Goal: Task Accomplishment & Management: Use online tool/utility

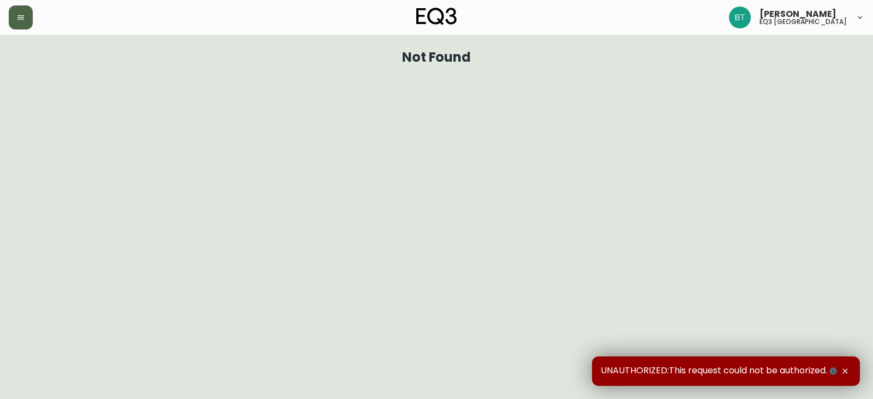
click at [19, 16] on icon "button" at bounding box center [20, 17] width 9 height 9
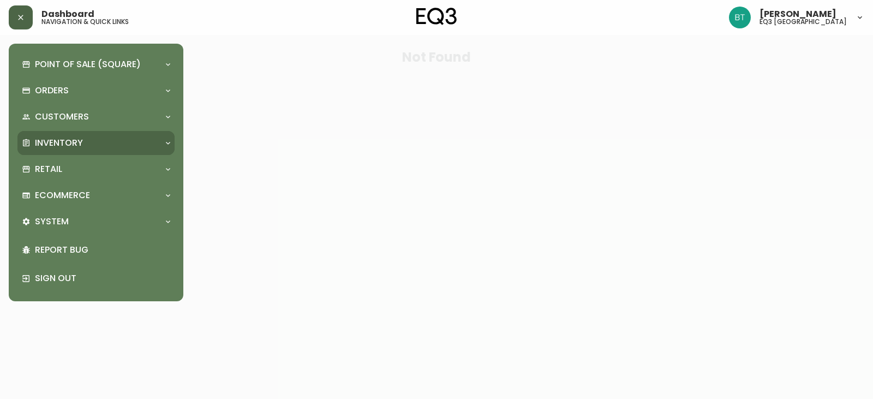
click at [73, 135] on div "Inventory" at bounding box center [95, 143] width 157 height 24
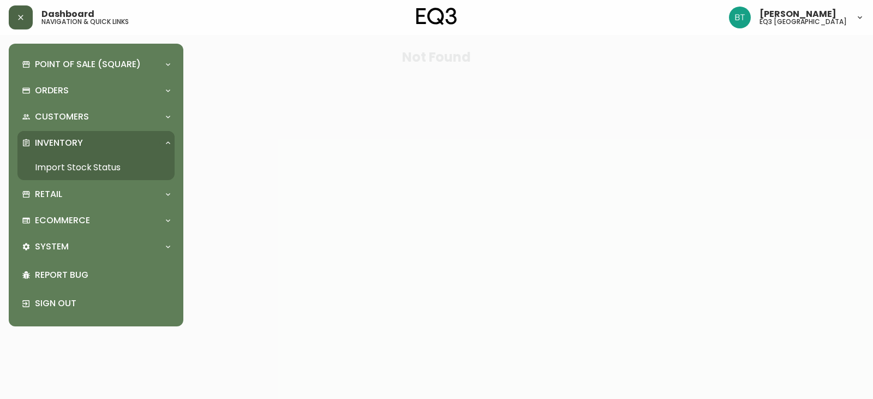
click at [86, 164] on link "Import Stock Status" at bounding box center [95, 167] width 157 height 25
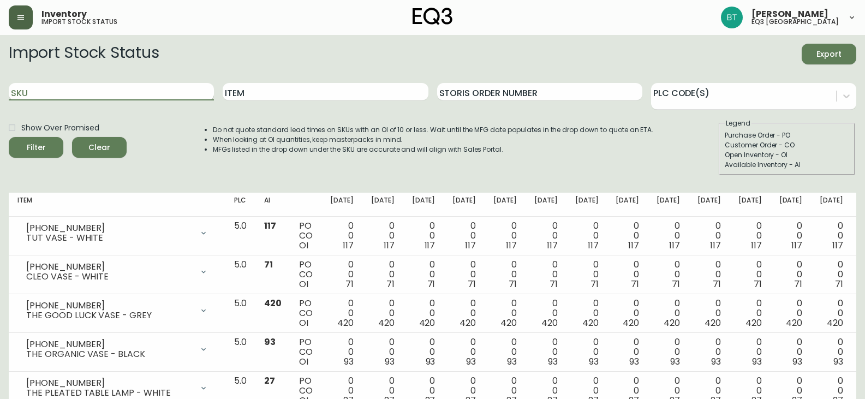
click at [161, 88] on input "SKU" at bounding box center [111, 91] width 205 height 17
click at [9, 137] on button "Filter" at bounding box center [36, 147] width 55 height 21
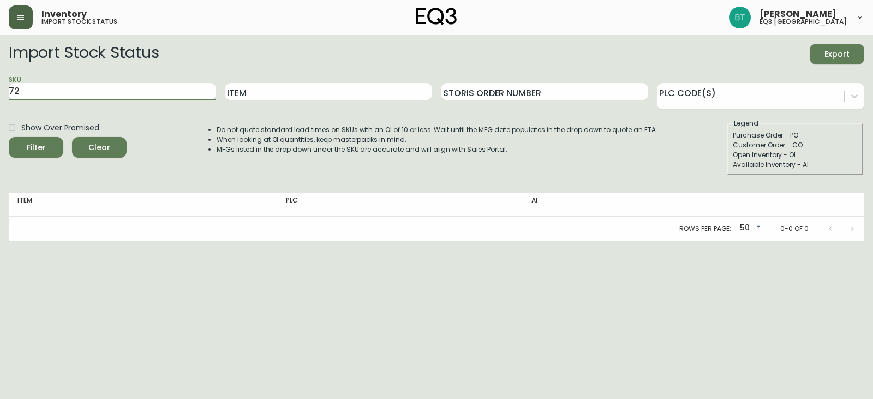
type input "7"
click at [9, 137] on button "Filter" at bounding box center [36, 147] width 55 height 21
click at [55, 94] on input "7220-101-1B" at bounding box center [112, 91] width 207 height 17
click at [9, 137] on button "Filter" at bounding box center [36, 147] width 55 height 21
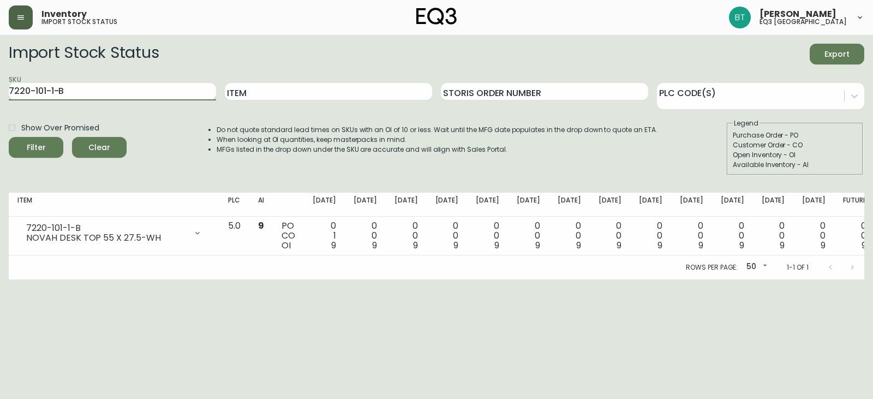
click at [93, 90] on input "7220-101-1-B" at bounding box center [112, 91] width 207 height 17
click at [44, 94] on input "7220-101-1-B" at bounding box center [112, 91] width 207 height 17
click at [46, 95] on input "7220-101-1-B" at bounding box center [112, 91] width 207 height 17
click at [54, 93] on input "7220-100-1-B" at bounding box center [112, 91] width 207 height 17
click at [121, 91] on input "7220-100-01-B" at bounding box center [112, 91] width 207 height 17
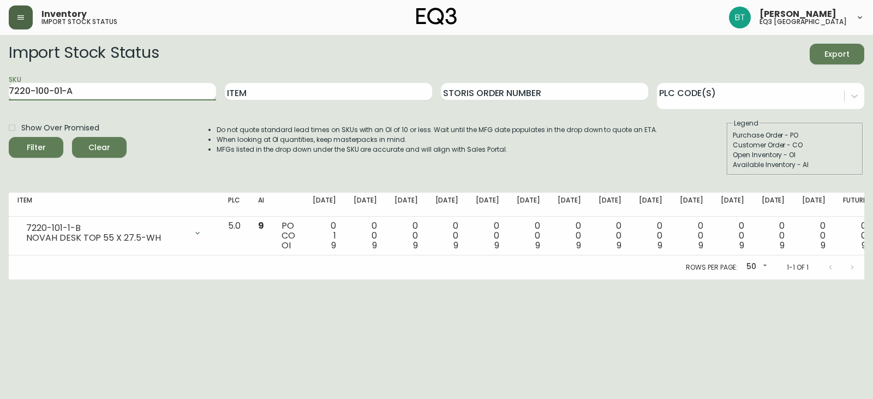
click at [9, 137] on button "Filter" at bounding box center [36, 147] width 55 height 21
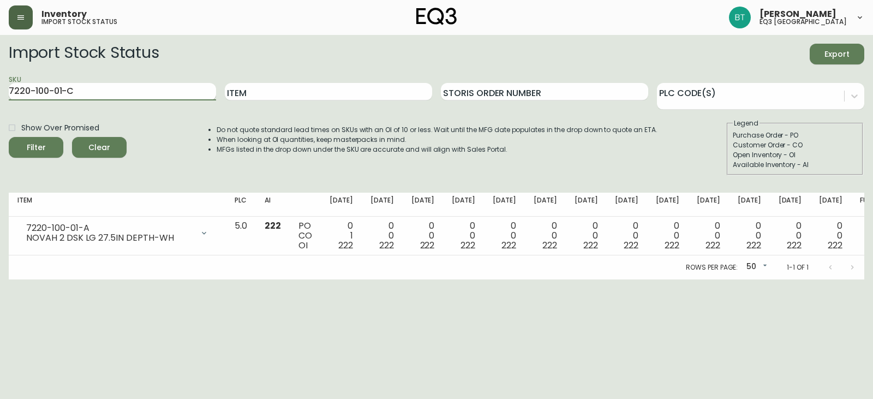
click at [9, 137] on button "Filter" at bounding box center [36, 147] width 55 height 21
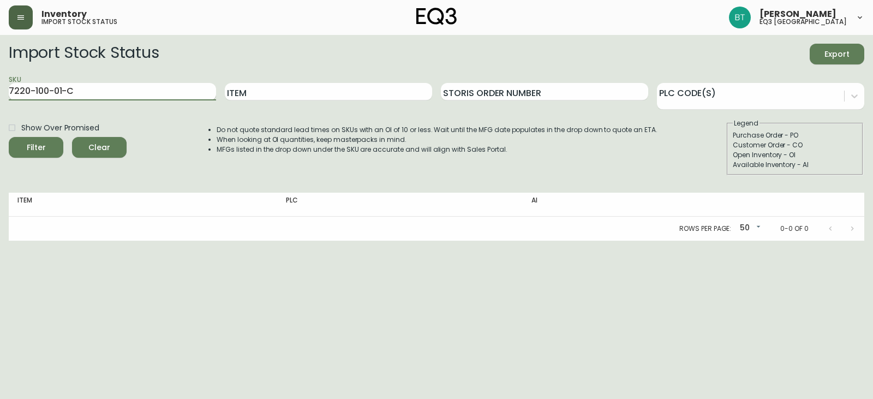
click at [48, 91] on input "7220-100-01-C" at bounding box center [112, 91] width 207 height 17
type input "7220-101-01-C"
click at [9, 137] on button "Filter" at bounding box center [36, 147] width 55 height 21
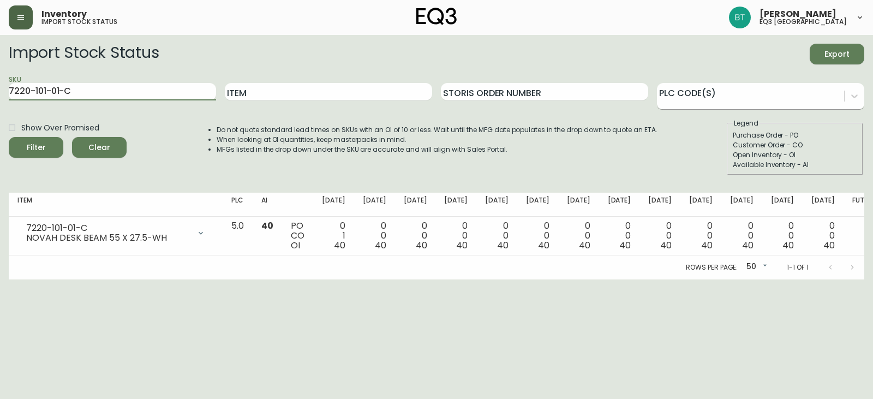
click at [705, 97] on div at bounding box center [750, 94] width 187 height 16
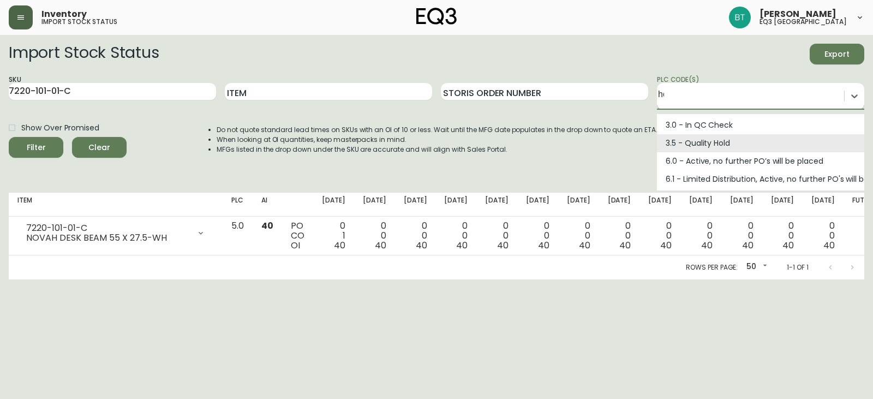
type input "h"
